Goal: Information Seeking & Learning: Learn about a topic

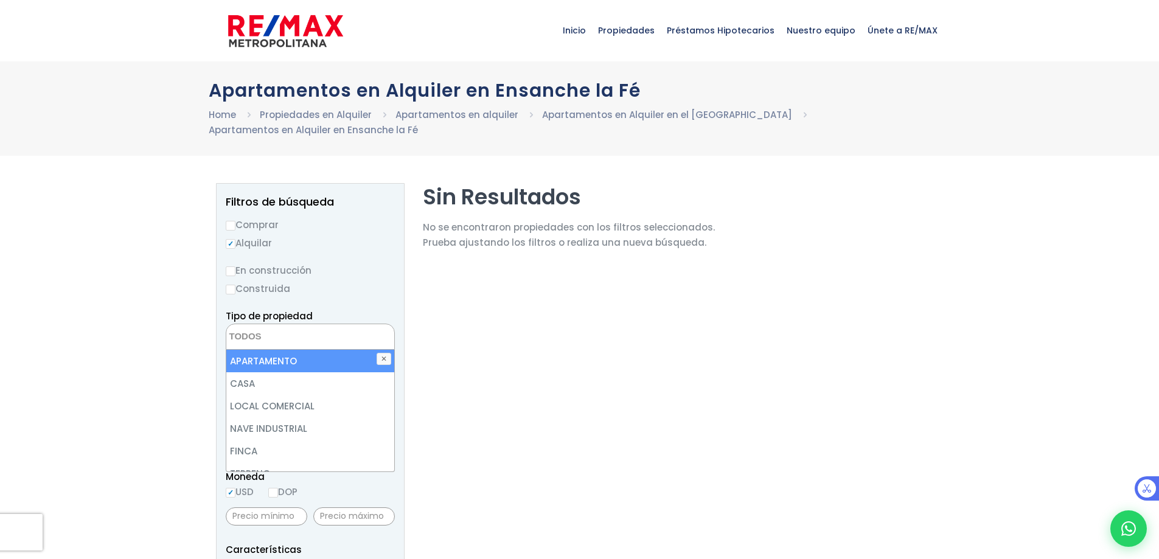
drag, startPoint x: 268, startPoint y: 381, endPoint x: 271, endPoint y: 361, distance: 20.8
click at [271, 361] on ul "APARTAMENTO CASA LOCAL COMERCIAL NAVE INDUSTRIAL FINCA TERRENO NEGOCIO EDIFICIO…" at bounding box center [310, 411] width 168 height 122
select select "apartment"
click at [271, 361] on li "APARTAMENTO" at bounding box center [310, 361] width 168 height 23
click at [257, 361] on li "APARTAMENTO" at bounding box center [310, 361] width 168 height 23
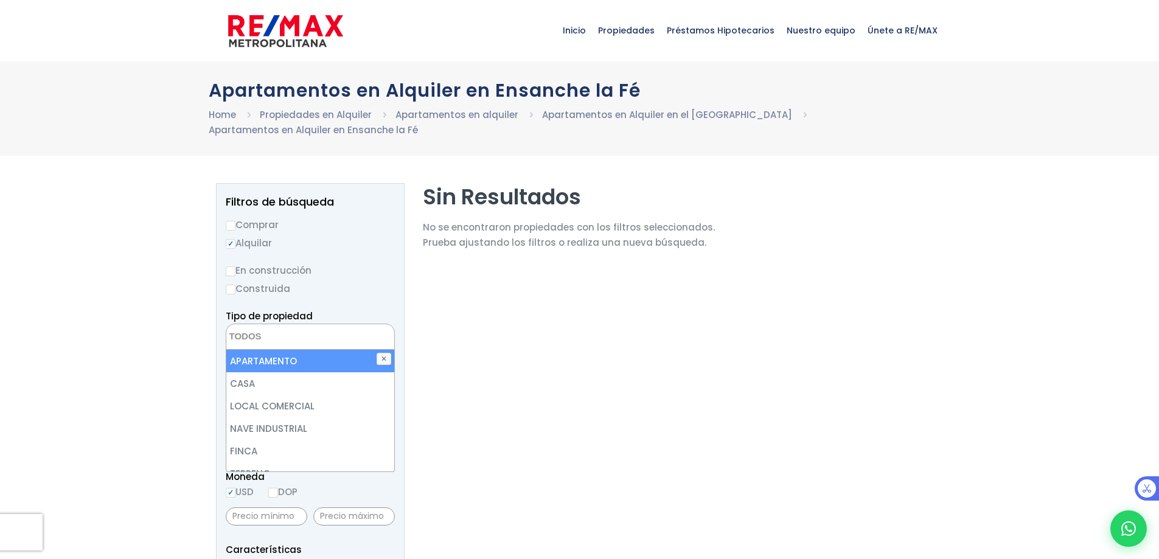
select select "apartment"
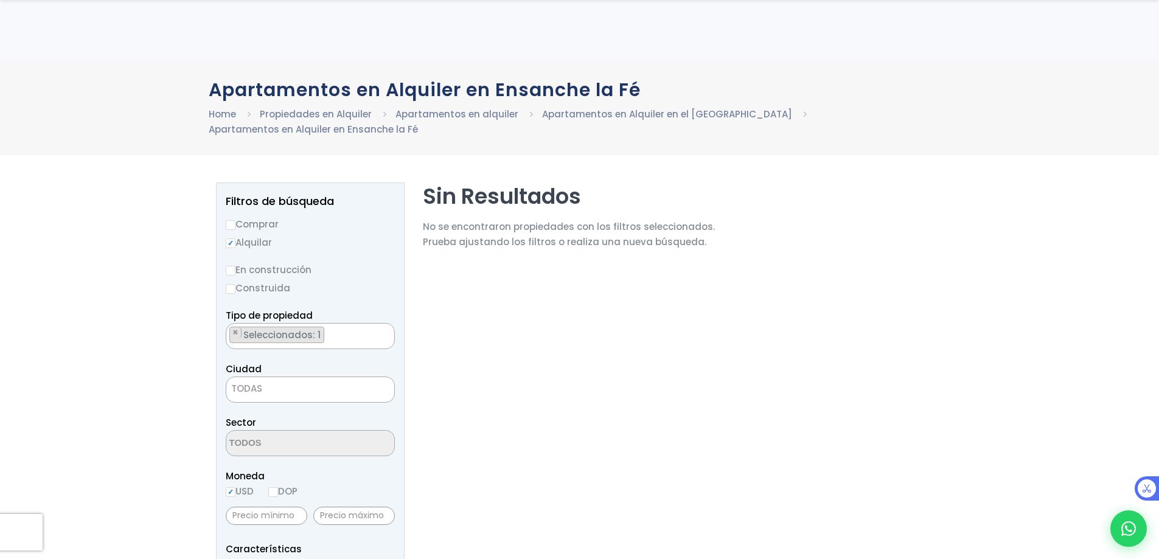
scroll to position [182, 0]
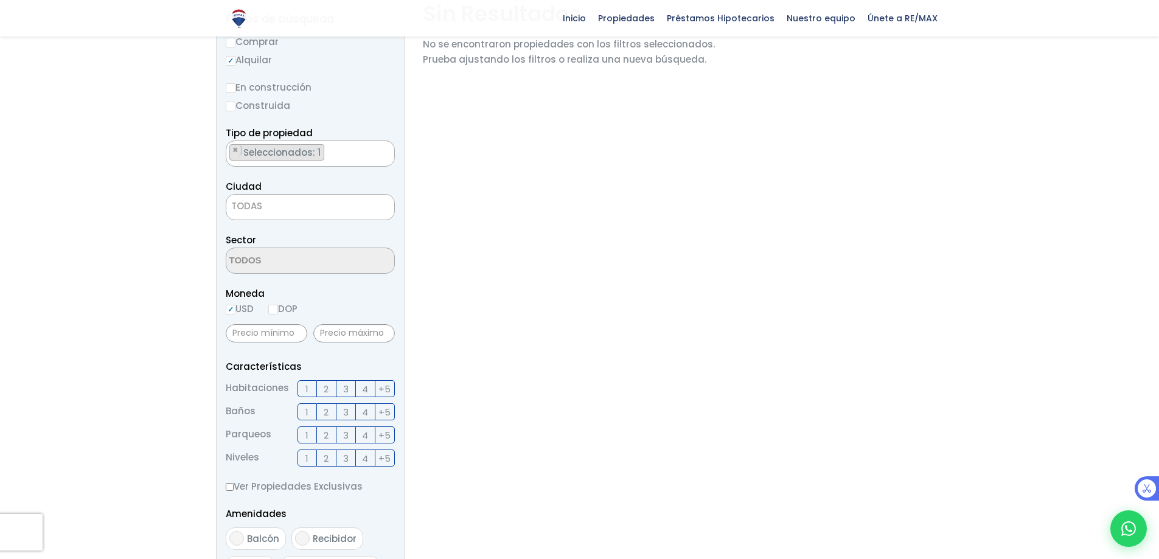
click at [258, 204] on span "TODAS" at bounding box center [246, 206] width 31 height 13
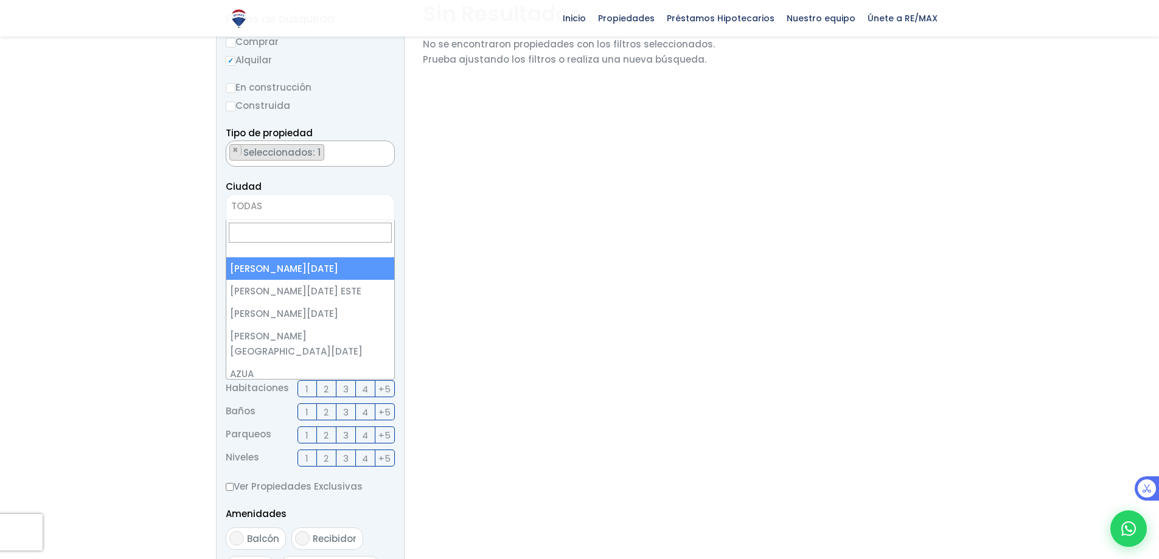
select select "1"
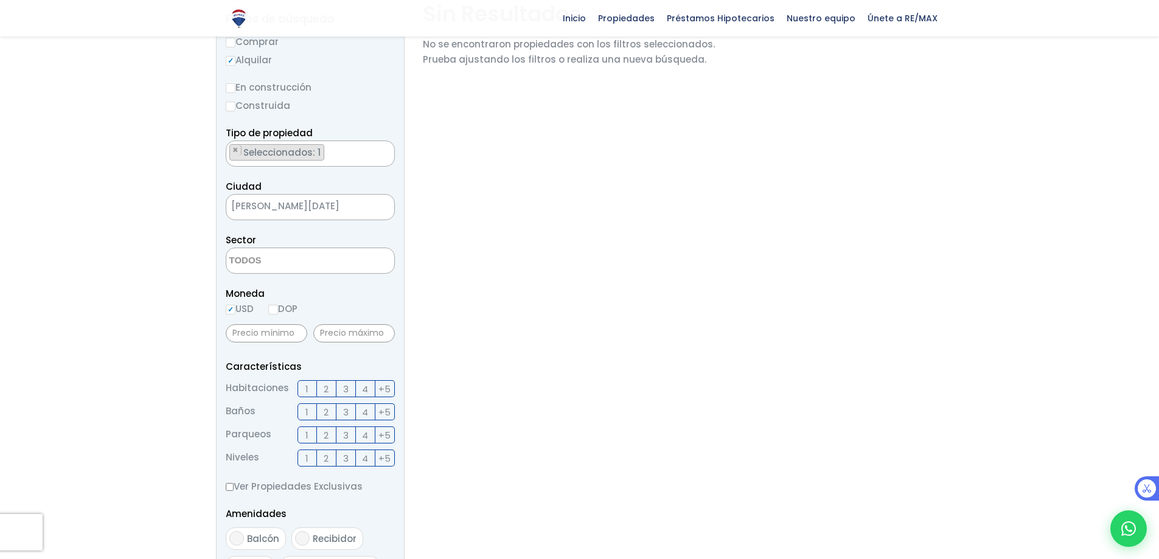
click at [266, 266] on textarea "Search" at bounding box center [285, 261] width 118 height 26
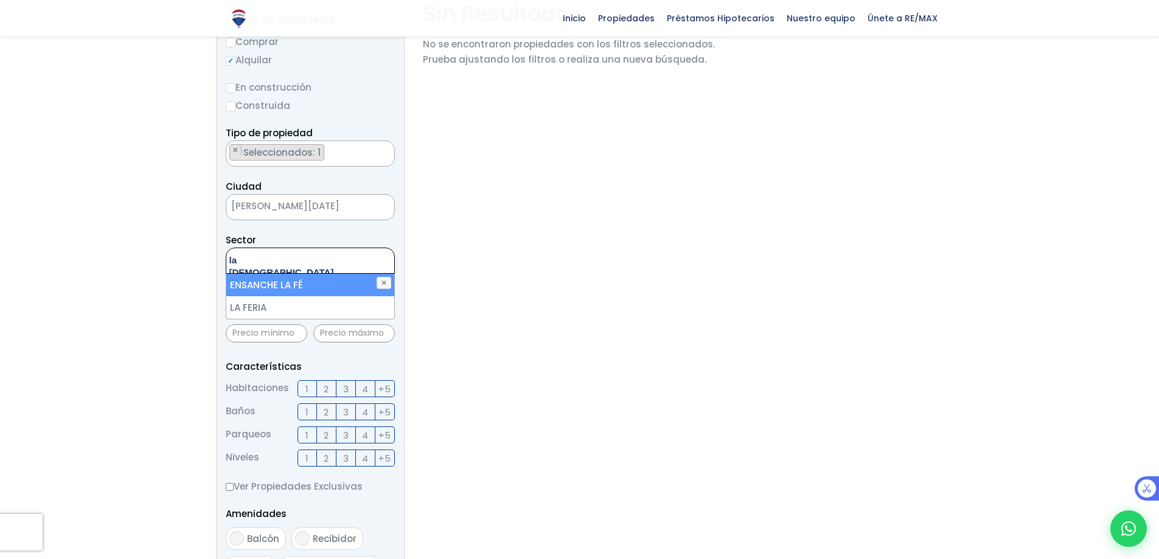
type textarea "la [DEMOGRAPHIC_DATA]"
click at [286, 293] on li "ENSANCHE LA FÉ" at bounding box center [310, 285] width 168 height 23
select select "185"
click at [287, 283] on li "ENSANCHE LA FÉ" at bounding box center [310, 285] width 168 height 23
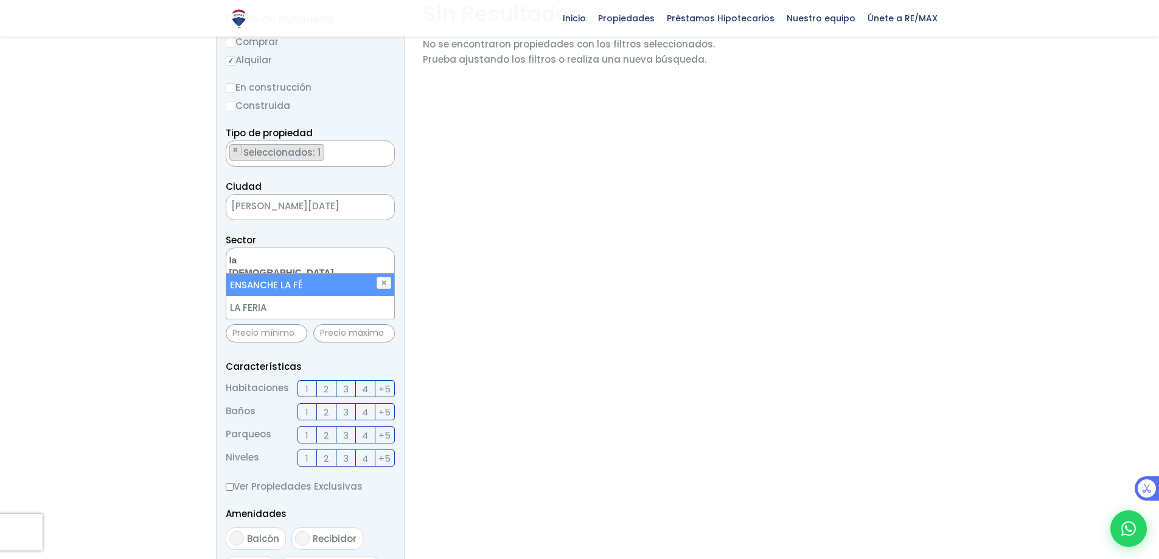
click at [287, 283] on li "ENSANCHE LA FÉ" at bounding box center [310, 285] width 168 height 23
select select "185"
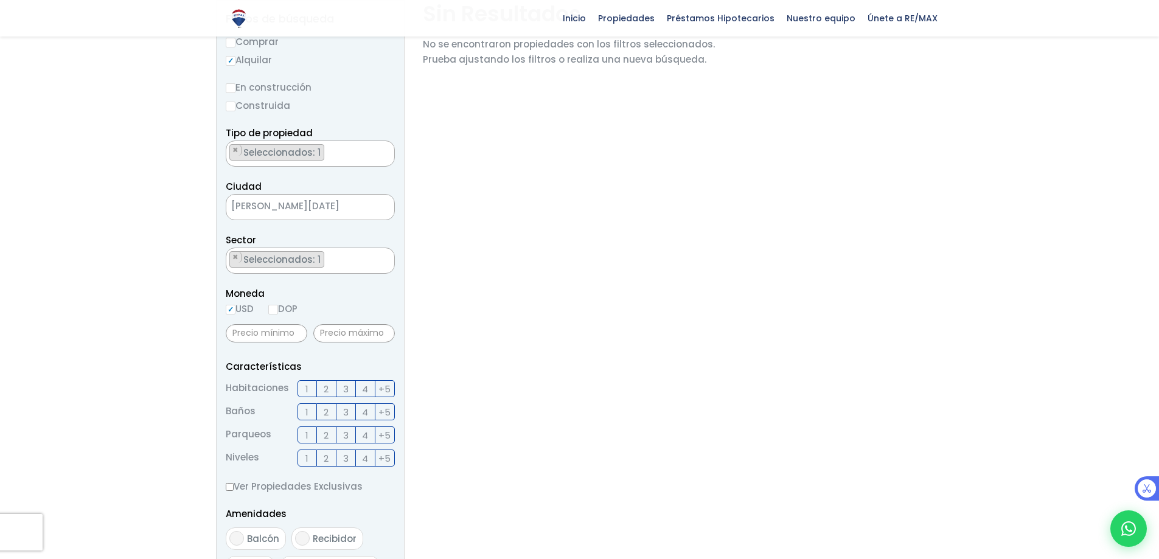
click at [137, 313] on div at bounding box center [579, 426] width 1159 height 870
click at [344, 387] on span "3" at bounding box center [345, 388] width 5 height 15
click at [0, 0] on input "3" at bounding box center [0, 0] width 0 height 0
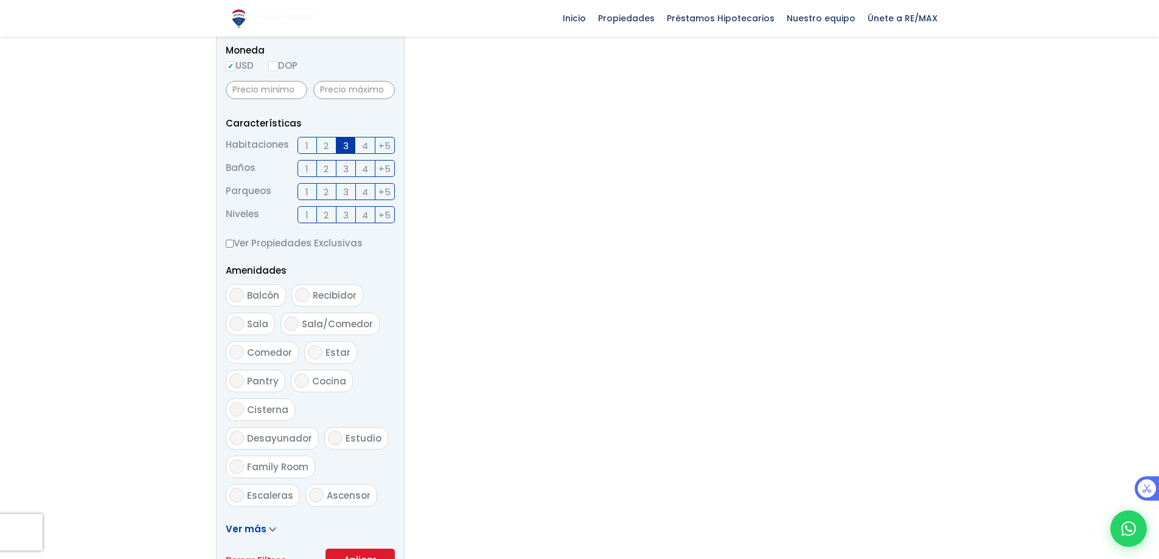
scroll to position [608, 0]
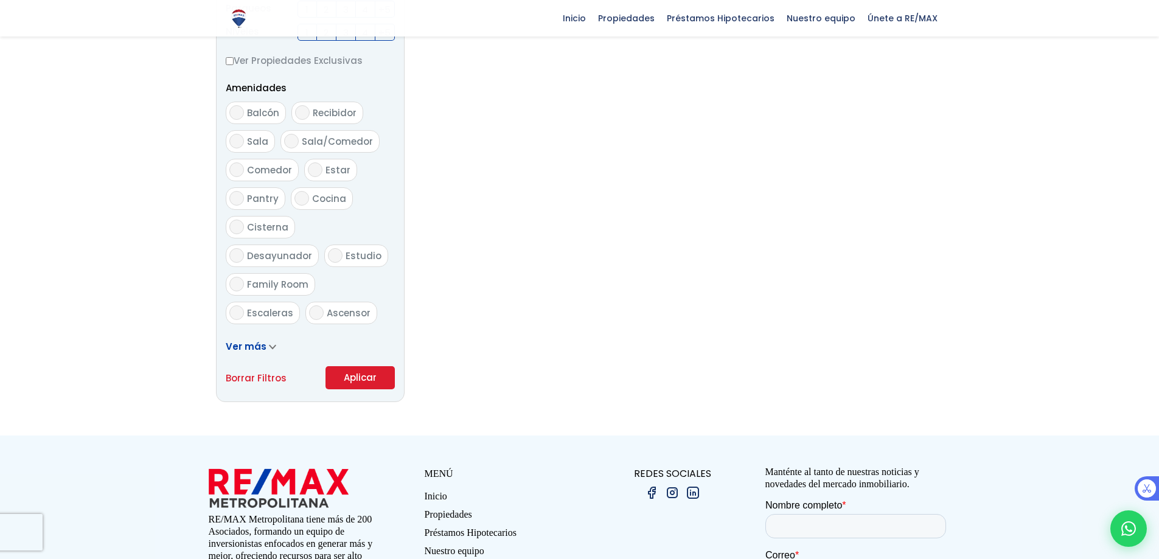
click at [353, 383] on button "Aplicar" at bounding box center [359, 377] width 69 height 23
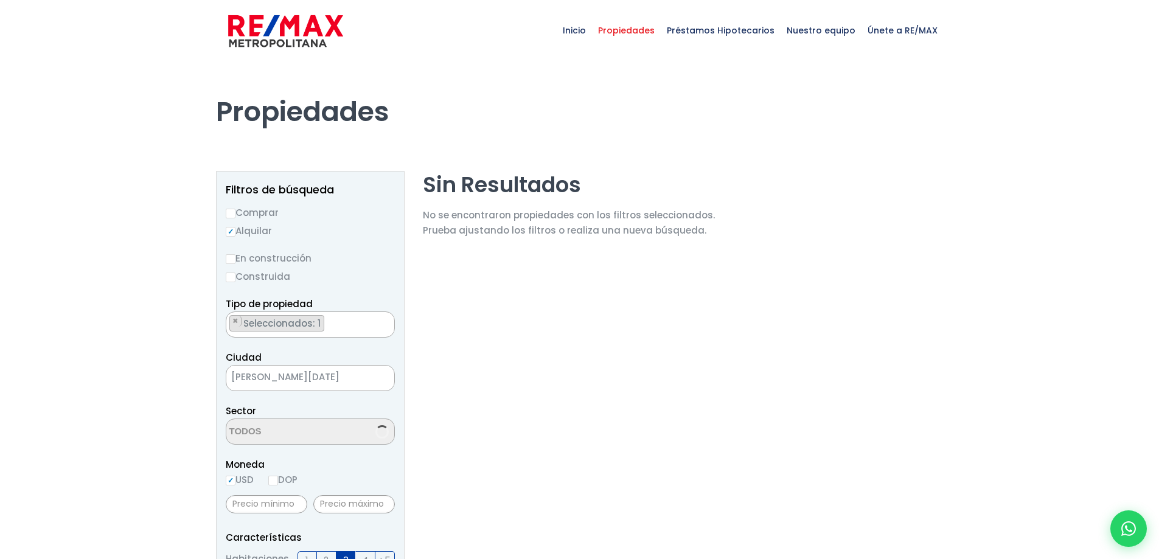
select select "185"
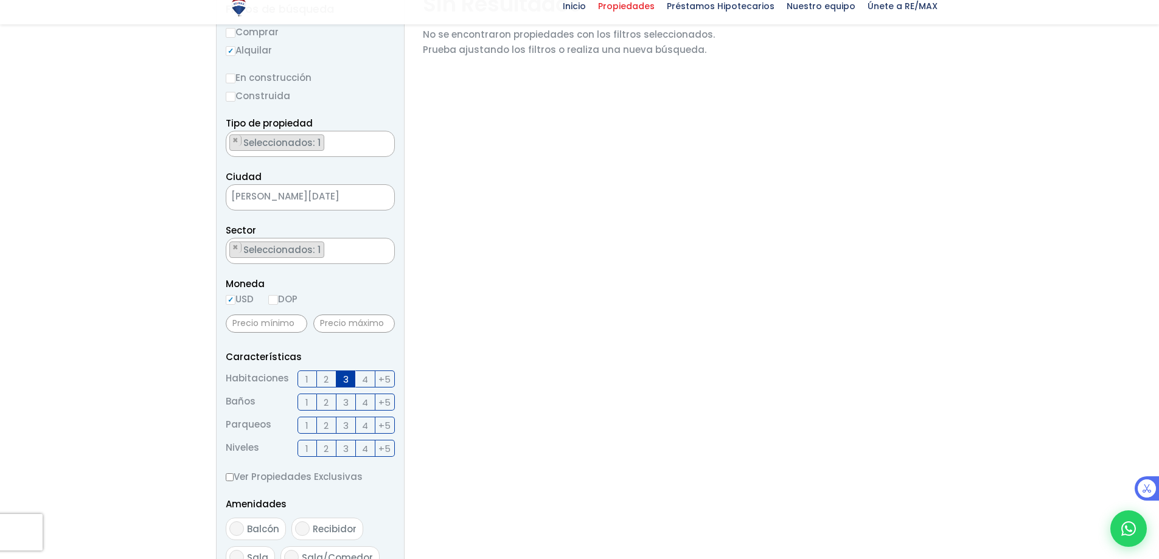
scroll to position [182, 0]
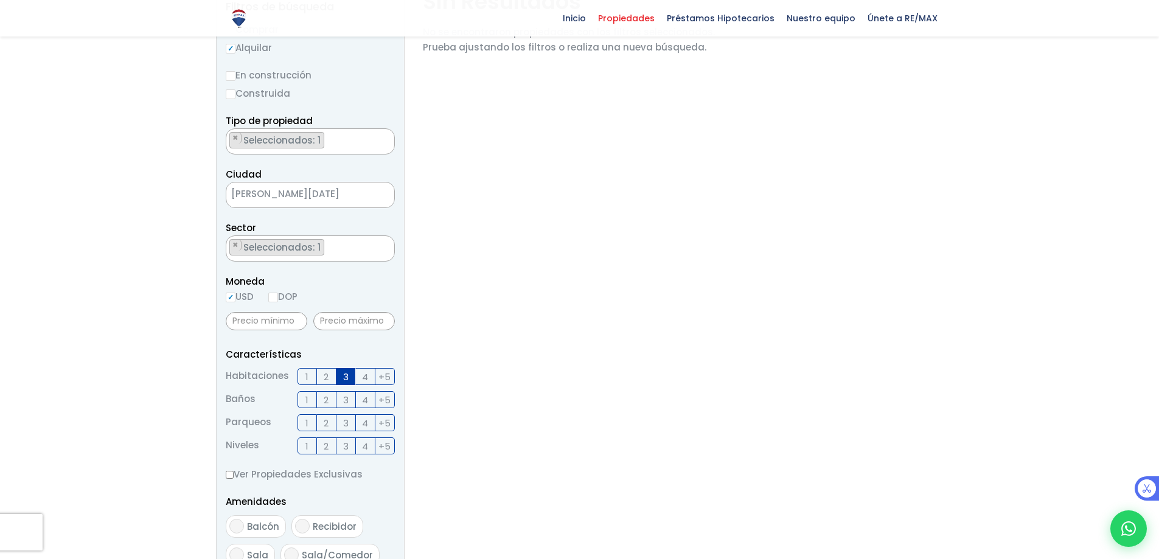
click at [235, 296] on input "USD" at bounding box center [231, 298] width 10 height 10
click at [278, 296] on input "DOP" at bounding box center [273, 298] width 10 height 10
radio input "true"
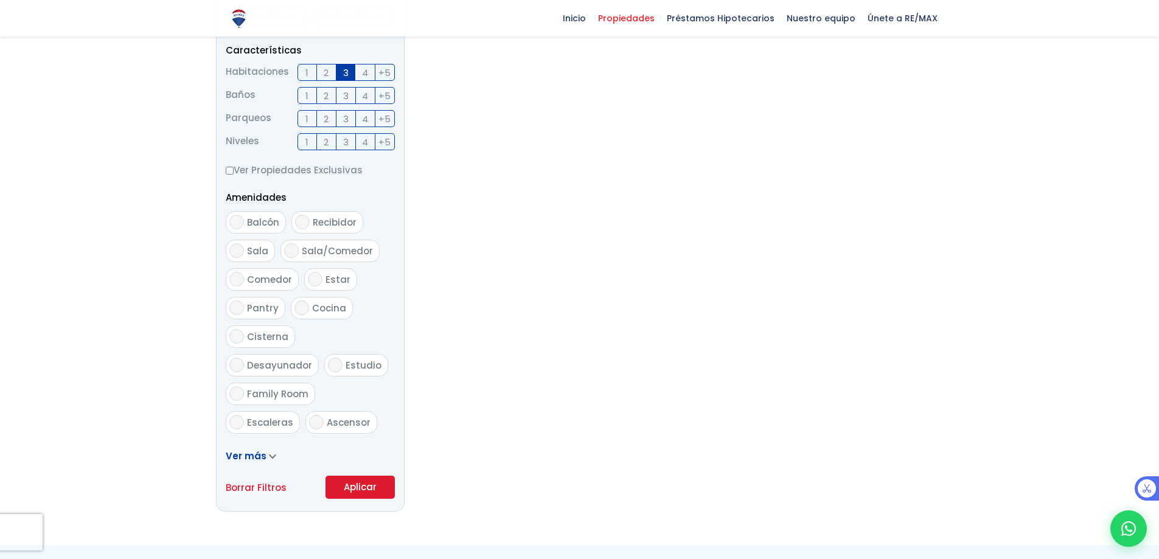
scroll to position [426, 0]
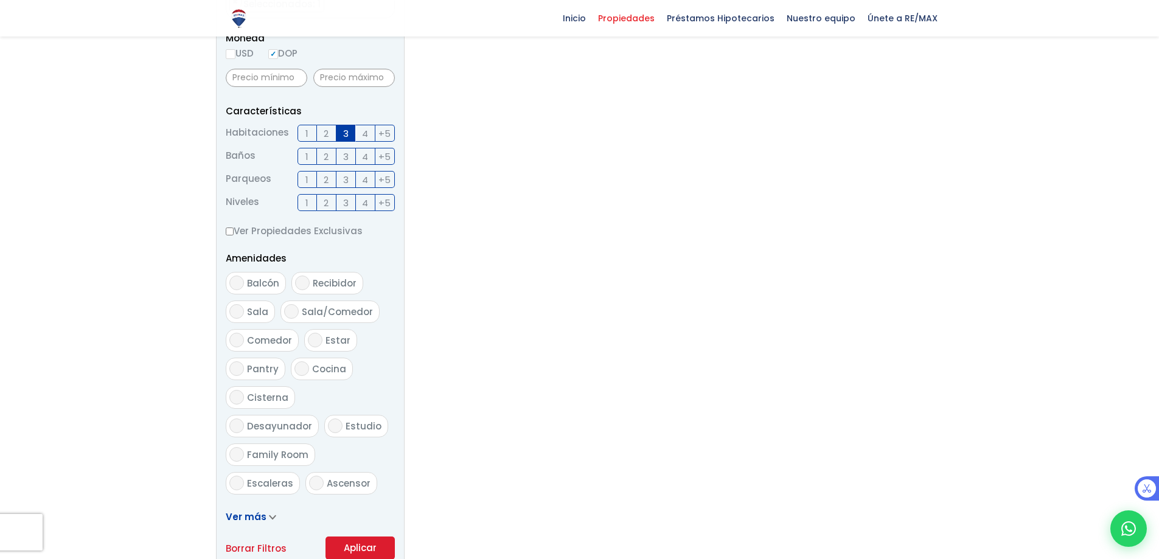
click at [322, 156] on label "2" at bounding box center [326, 156] width 19 height 17
click at [0, 0] on input "2" at bounding box center [0, 0] width 0 height 0
click at [322, 179] on label "2" at bounding box center [326, 179] width 19 height 17
click at [0, 0] on input "2" at bounding box center [0, 0] width 0 height 0
click at [303, 202] on label "1" at bounding box center [306, 202] width 19 height 17
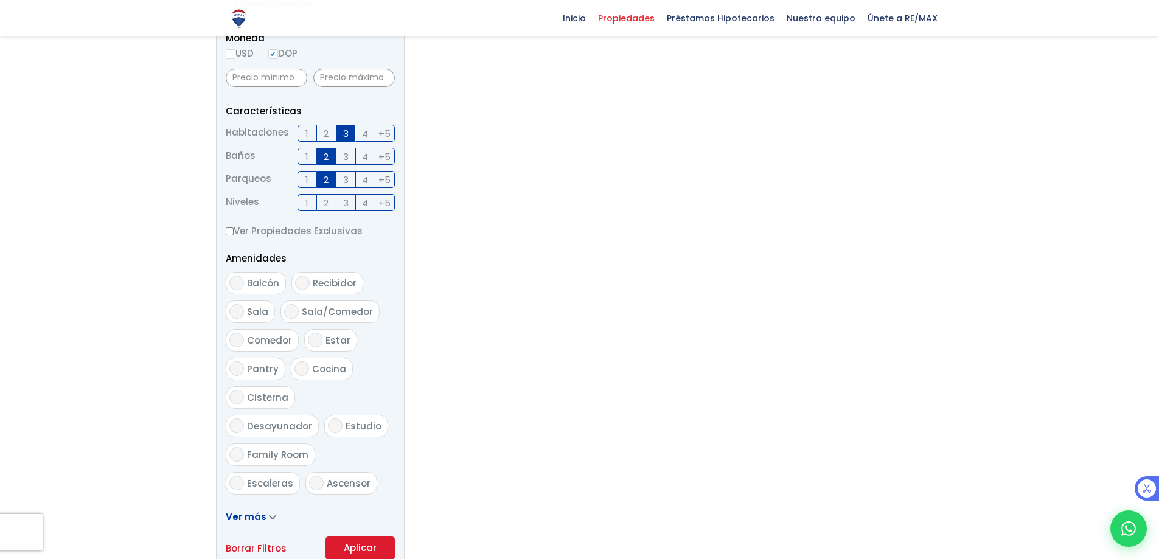
click at [0, 0] on input "1" at bounding box center [0, 0] width 0 height 0
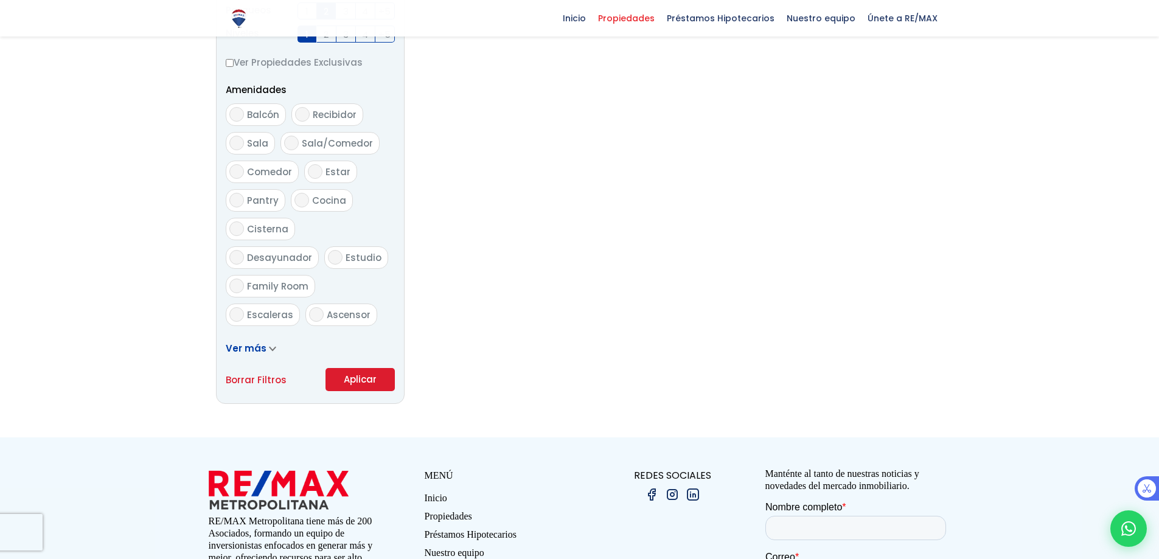
scroll to position [608, 0]
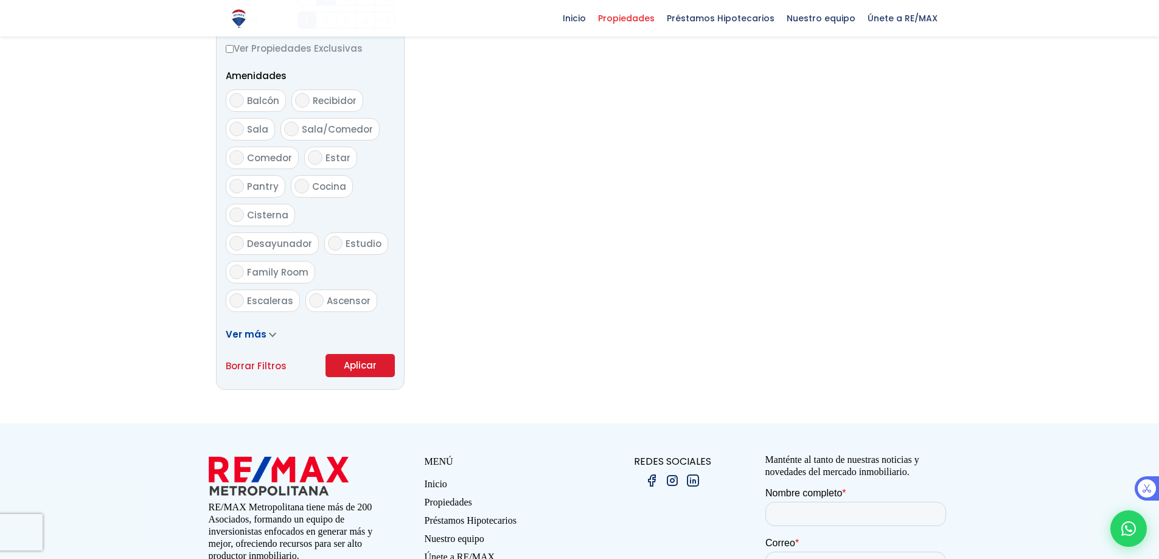
click at [353, 365] on button "Aplicar" at bounding box center [359, 365] width 69 height 23
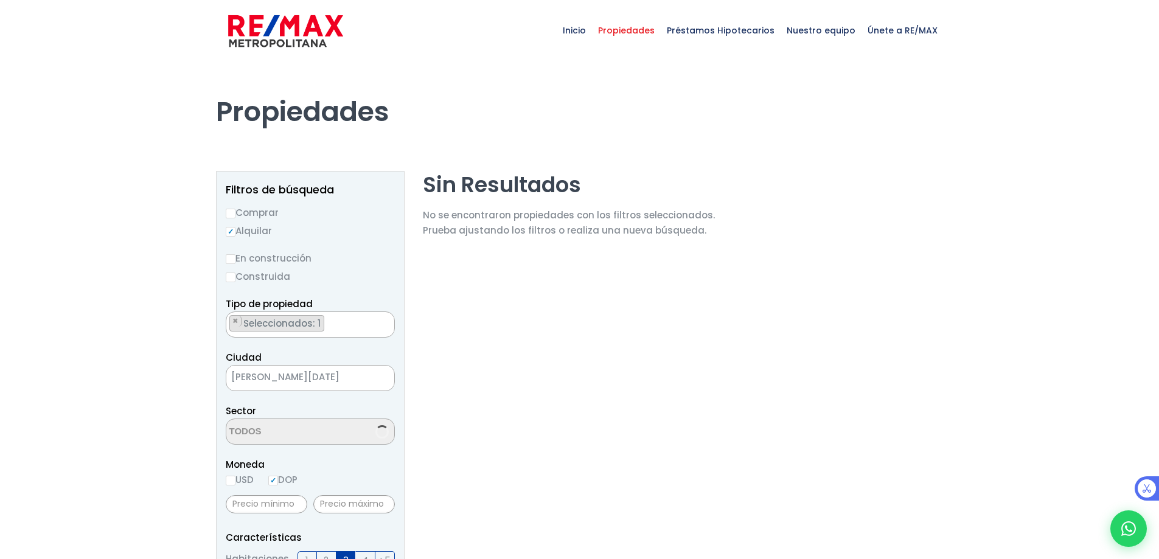
select select "185"
